Goal: Find specific page/section: Find specific page/section

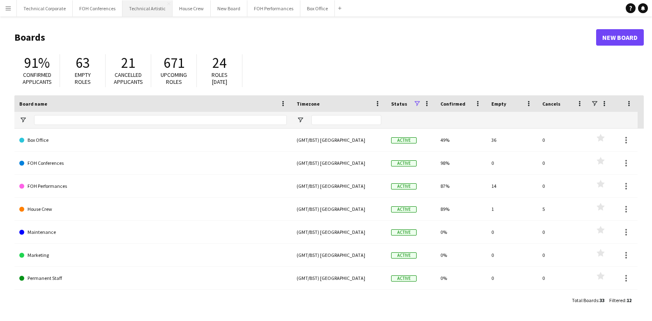
click at [129, 12] on button "Technical Artistic Close" at bounding box center [147, 8] width 50 height 16
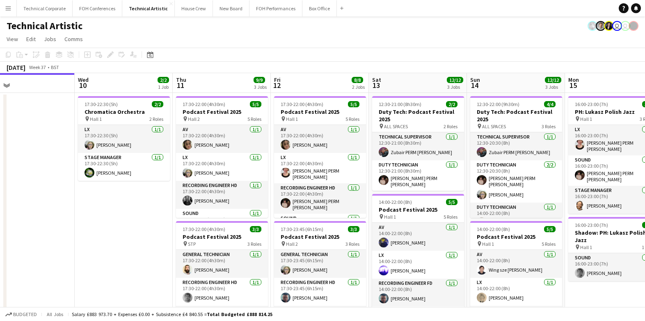
drag, startPoint x: 529, startPoint y: 136, endPoint x: 126, endPoint y: 139, distance: 403.6
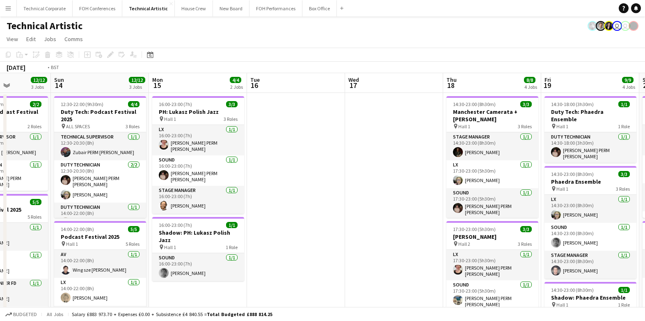
drag, startPoint x: 548, startPoint y: 118, endPoint x: 147, endPoint y: 133, distance: 401.5
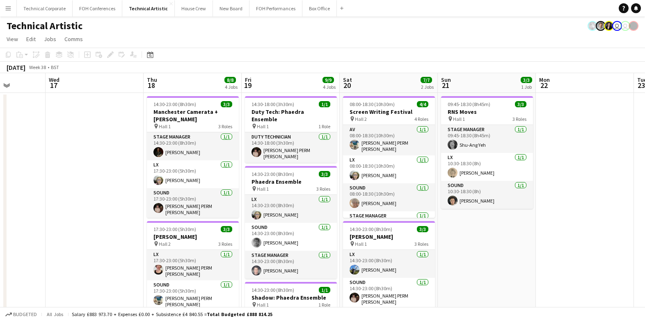
drag, startPoint x: 444, startPoint y: 125, endPoint x: 227, endPoint y: 120, distance: 217.7
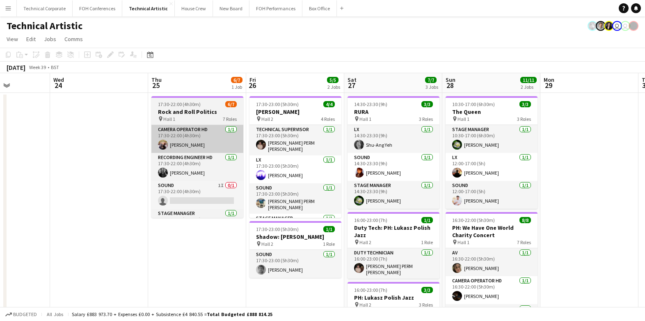
drag, startPoint x: 302, startPoint y: 136, endPoint x: 261, endPoint y: 135, distance: 41.1
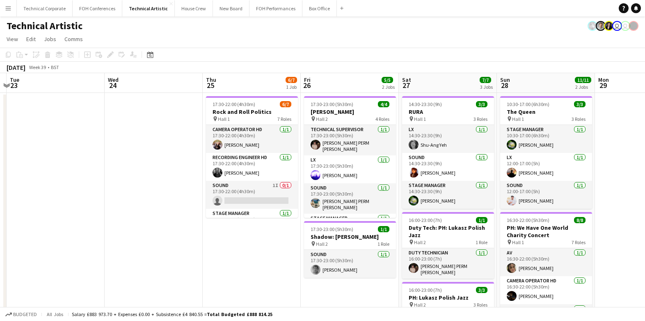
scroll to position [0, 344]
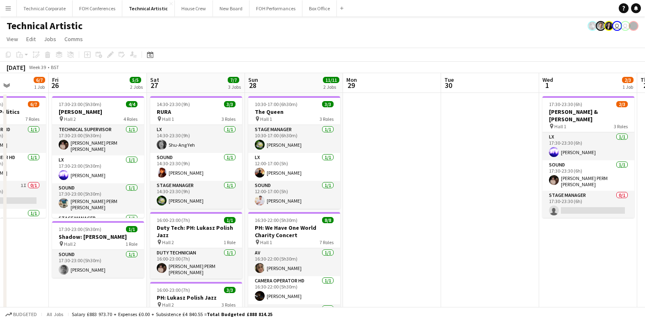
drag, startPoint x: 453, startPoint y: 139, endPoint x: 319, endPoint y: 139, distance: 134.7
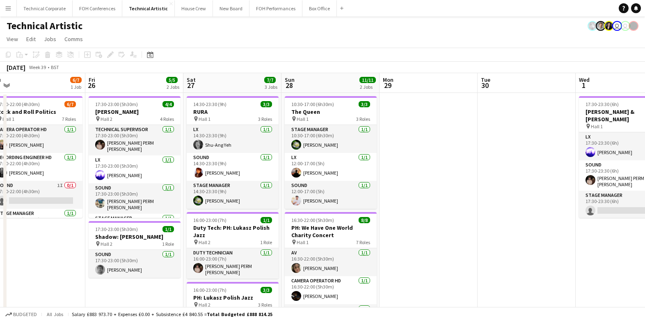
scroll to position [0, 255]
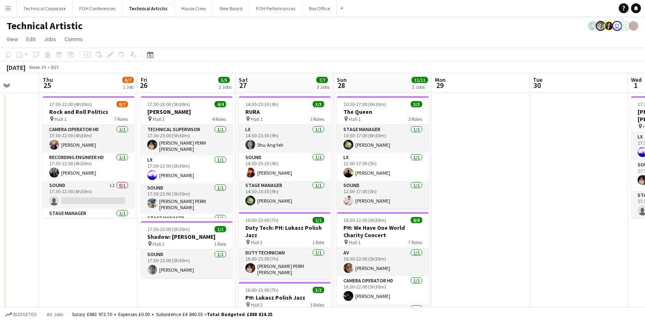
drag, startPoint x: 374, startPoint y: 189, endPoint x: 463, endPoint y: 185, distance: 88.8
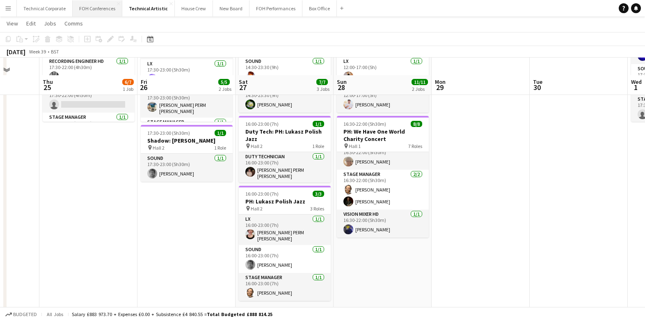
scroll to position [82, 0]
